Goal: Find specific page/section: Find specific page/section

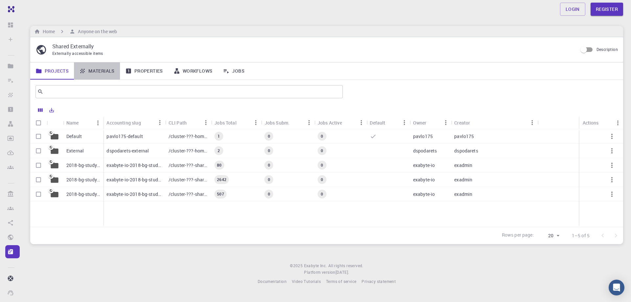
click at [110, 73] on link "Materials" at bounding box center [97, 70] width 46 height 17
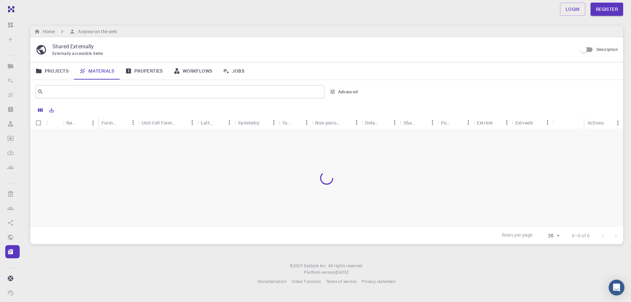
click at [124, 150] on div at bounding box center [326, 178] width 593 height 98
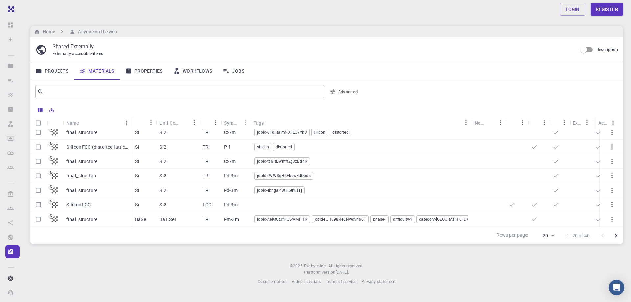
scroll to position [99, 0]
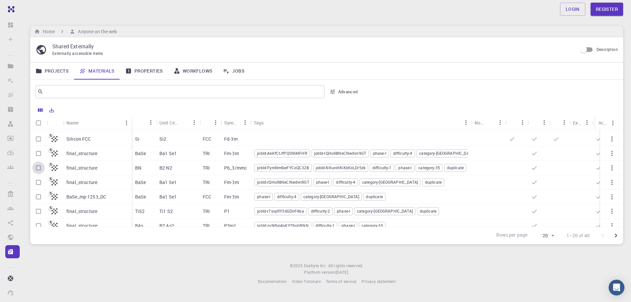
click at [36, 170] on input "Select row" at bounding box center [38, 168] width 12 height 12
checkbox input "true"
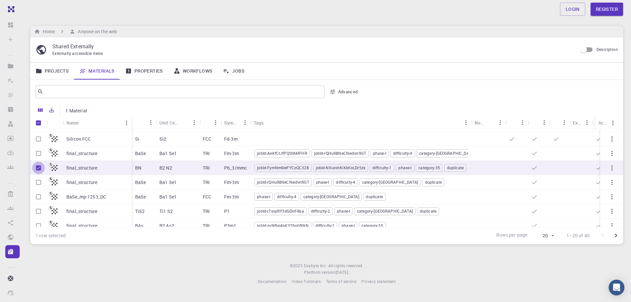
click at [37, 170] on input "Unselect row" at bounding box center [38, 168] width 12 height 12
checkbox input "false"
